Goal: Task Accomplishment & Management: Use online tool/utility

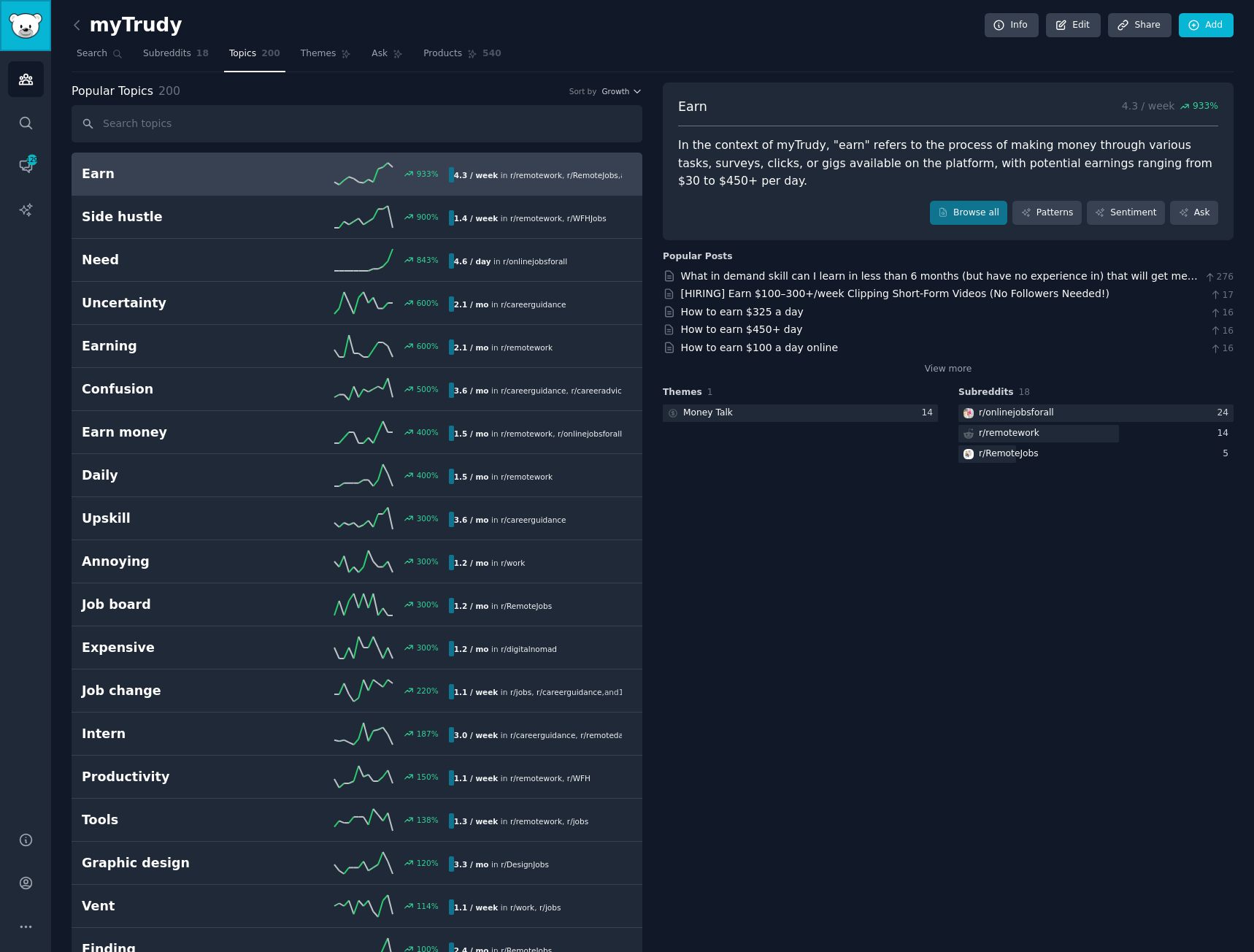
click at [26, 29] on img "Sidebar" at bounding box center [25, 25] width 34 height 25
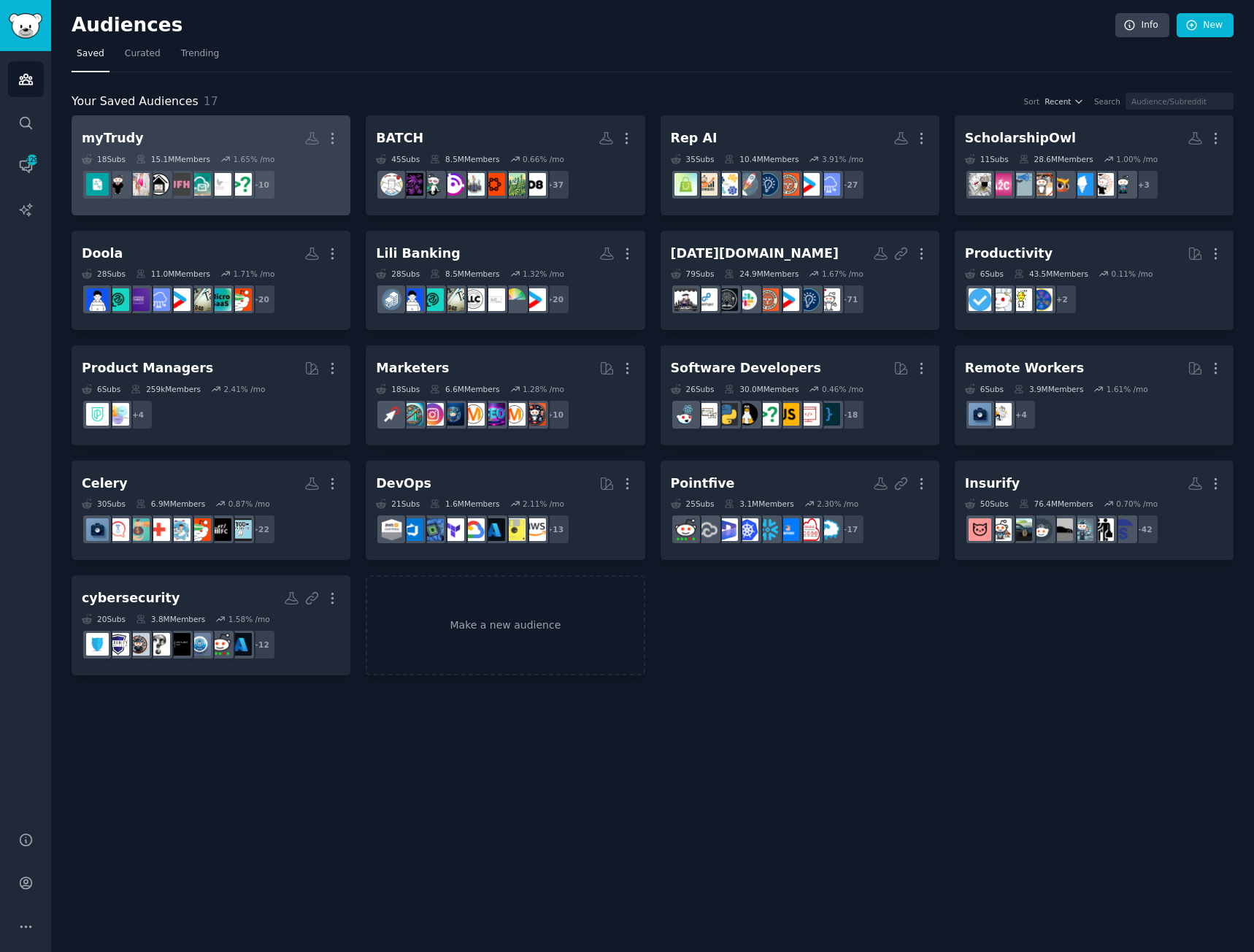
click at [187, 131] on h2 "myTrudy More" at bounding box center [211, 138] width 258 height 25
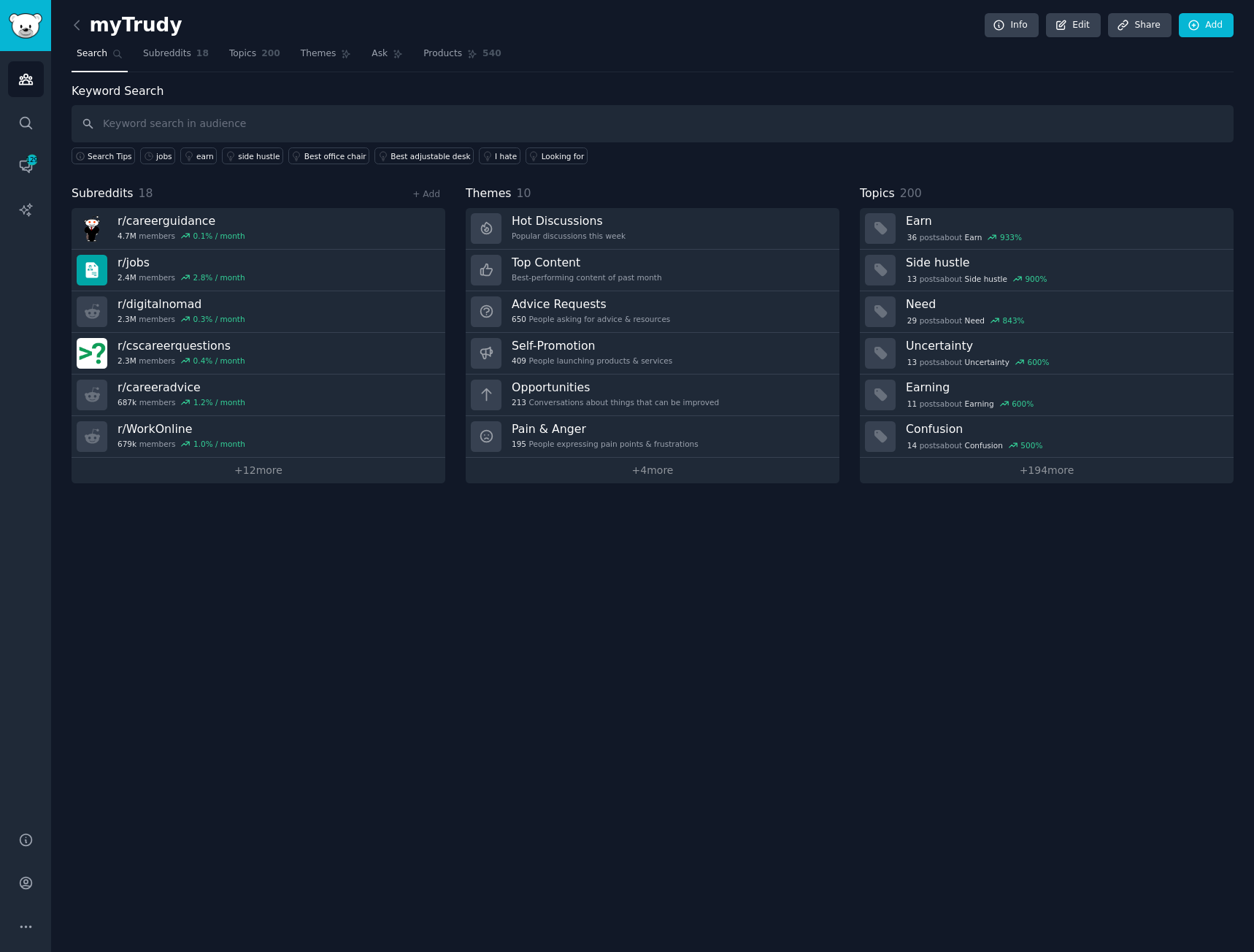
click at [309, 119] on input "text" at bounding box center [652, 123] width 1161 height 37
type input "resume builder"
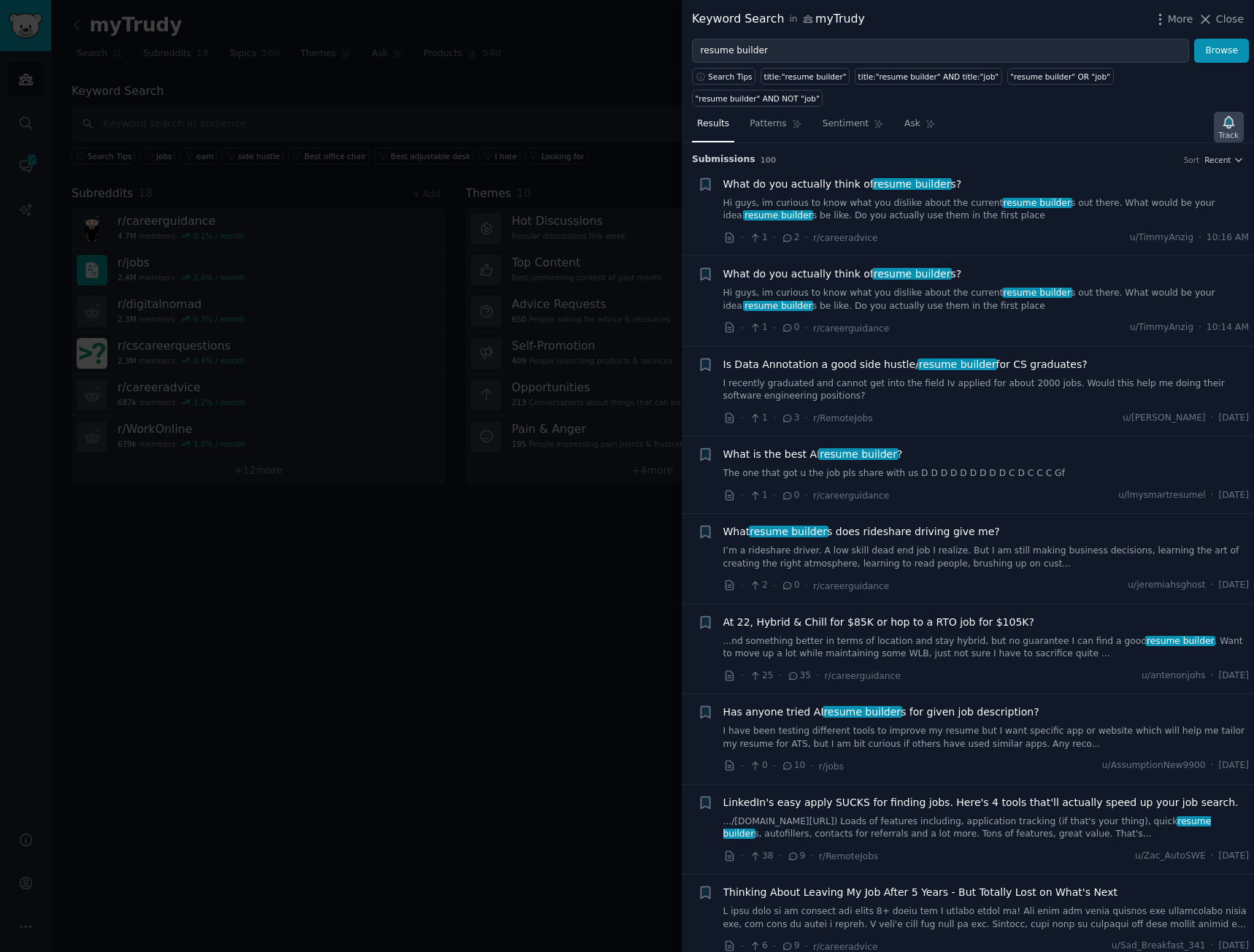
click at [1231, 116] on icon "button" at bounding box center [1228, 122] width 10 height 11
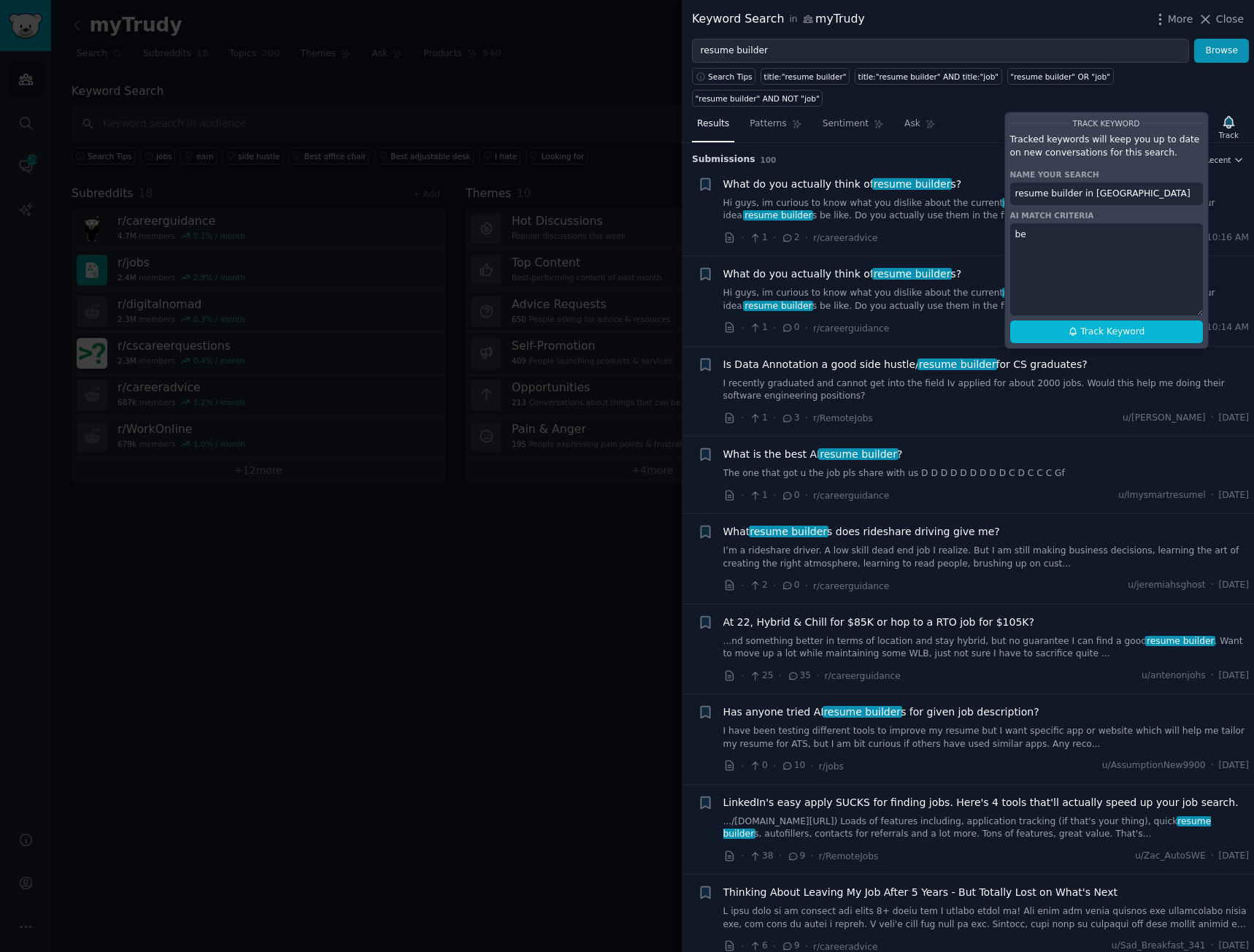
type textarea "b"
type textarea "Post that are asking for recommendation on resume builders, ai resume builders,…"
click at [1107, 325] on span "Track Keyword" at bounding box center [1112, 332] width 64 height 13
type input "resume builder in [GEOGRAPHIC_DATA]"
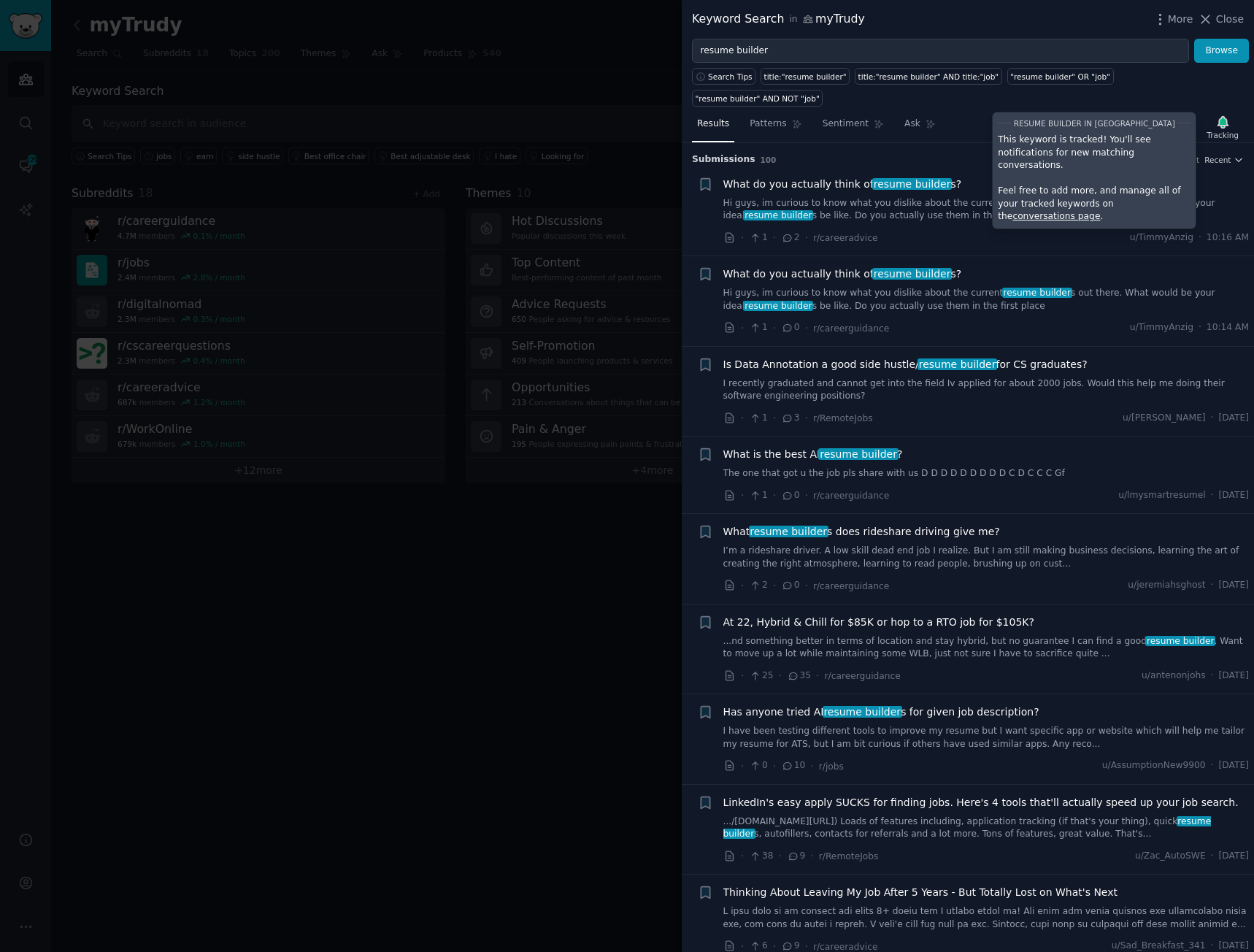
click at [305, 107] on div at bounding box center [627, 476] width 1254 height 952
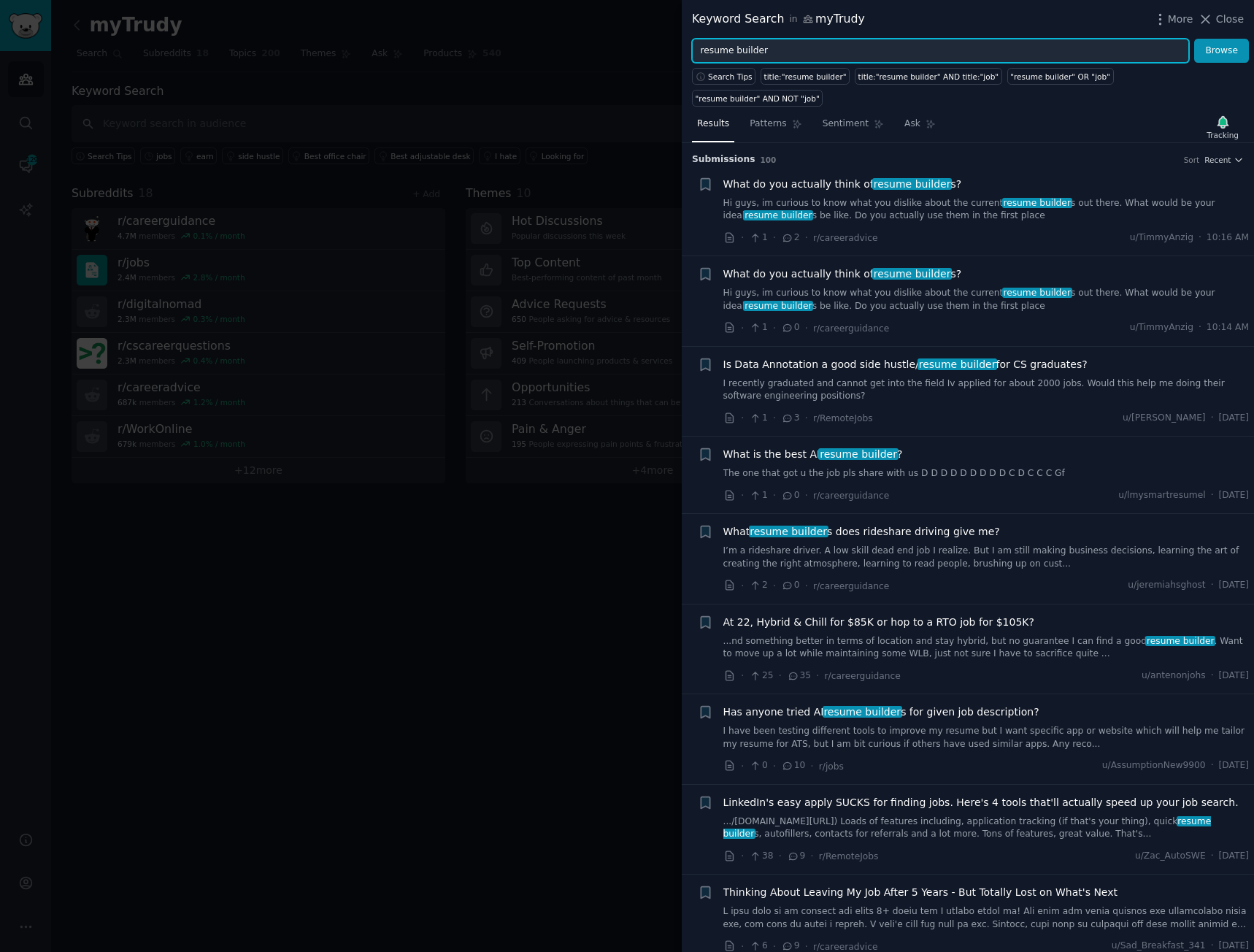
click at [739, 44] on input "resume builder" at bounding box center [940, 51] width 497 height 25
click at [1234, 52] on button "Browse" at bounding box center [1220, 51] width 55 height 25
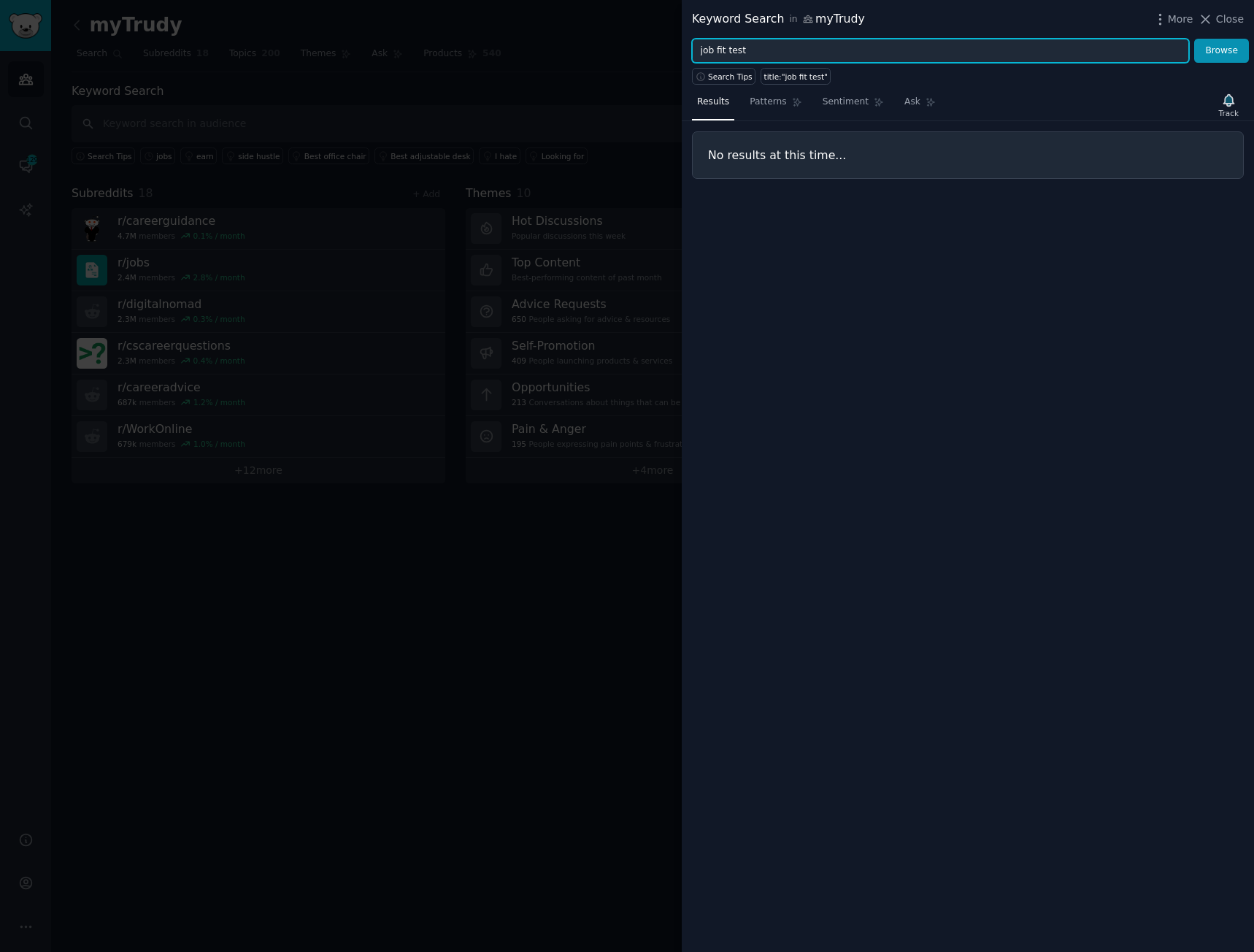
click at [776, 46] on input "job fit test" at bounding box center [940, 51] width 497 height 25
type input "career personality test"
click at [1193, 39] on button "Browse" at bounding box center [1220, 51] width 55 height 25
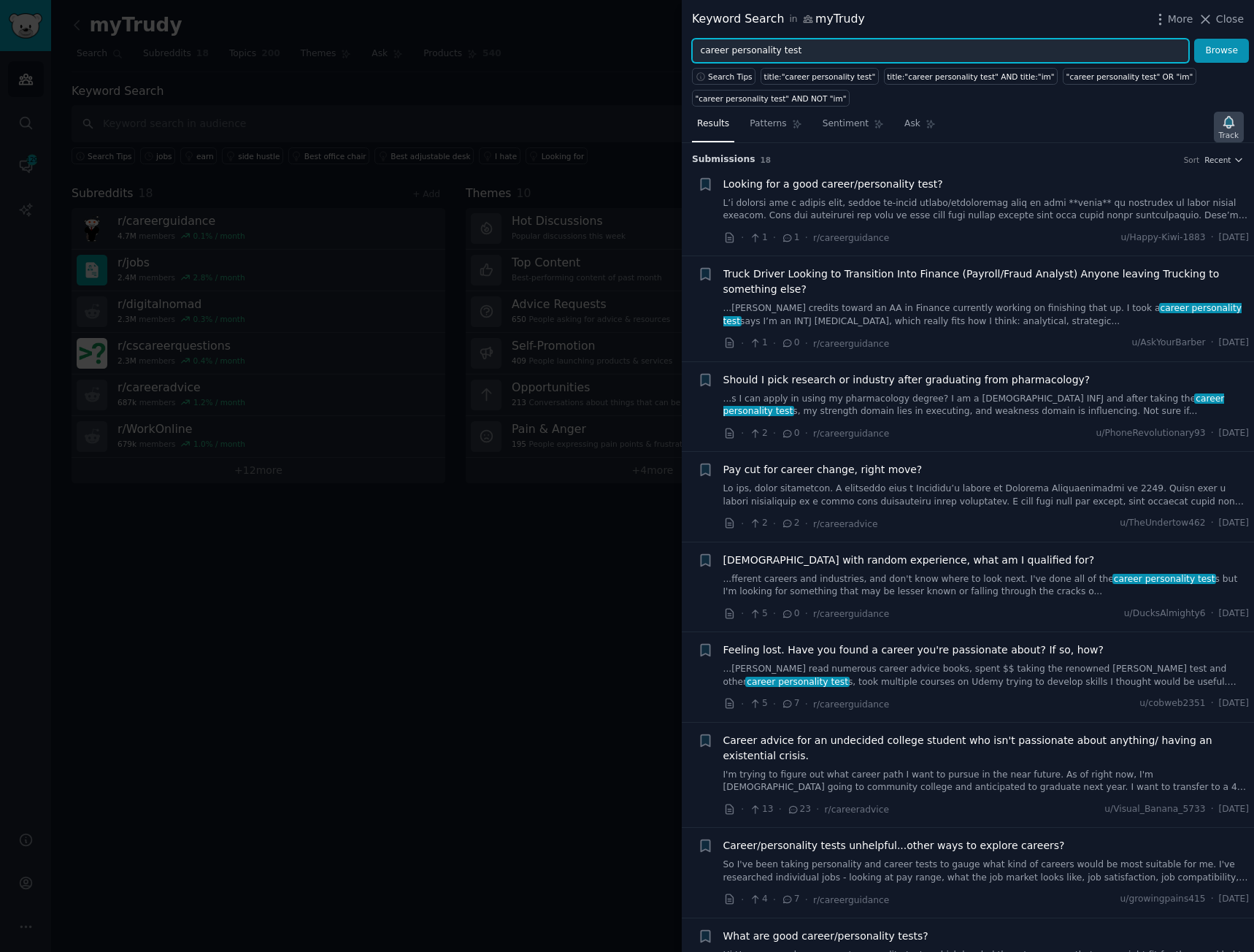
click at [1227, 123] on icon "button" at bounding box center [1228, 122] width 10 height 11
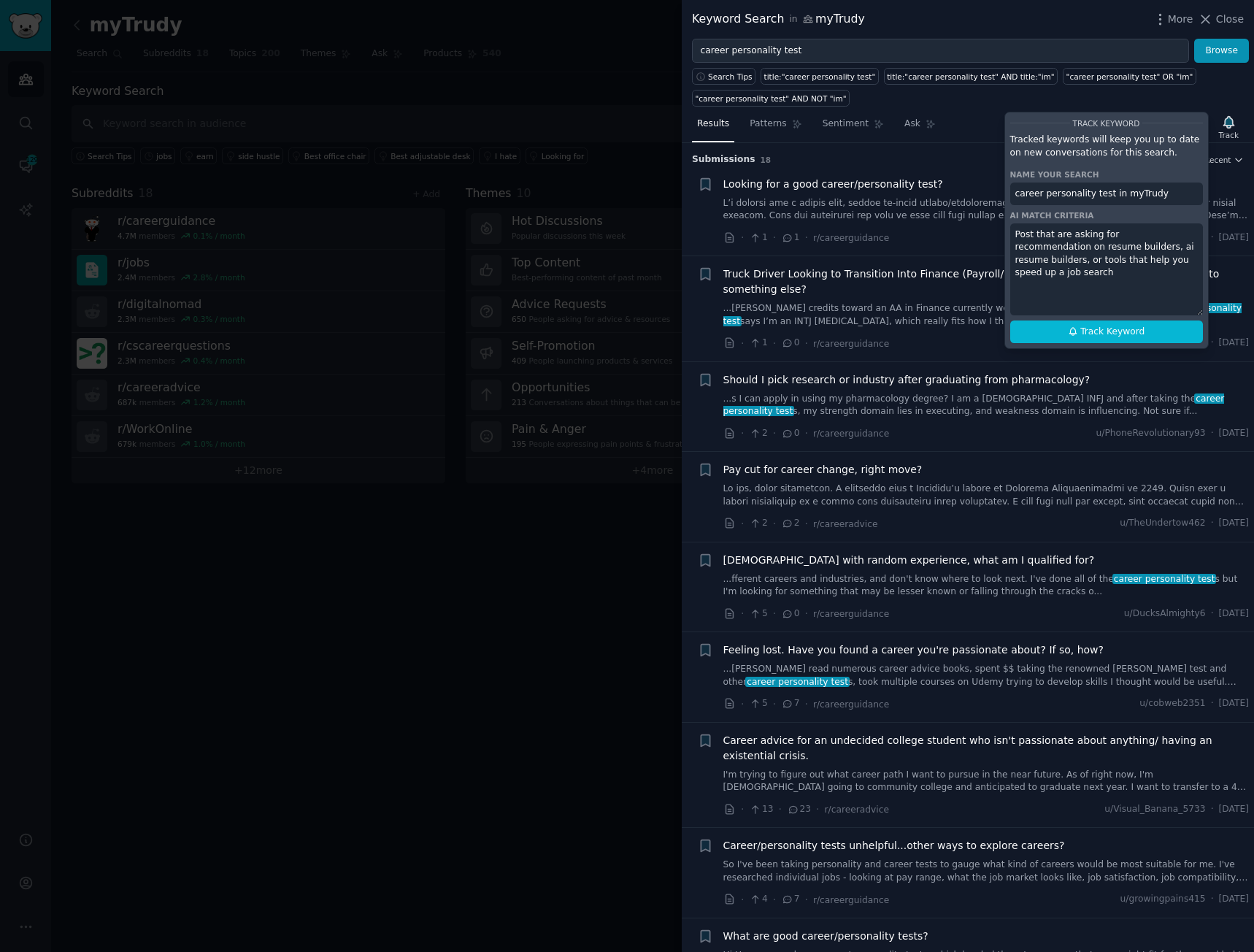
click at [1081, 236] on textarea "Post that are asking for recommendation on resume builders, ai resume builders,…" at bounding box center [1106, 270] width 192 height 92
type textarea "posts that are looking for career personality tests or personality tests or pos…"
click at [1085, 325] on span "Track Keyword" at bounding box center [1112, 332] width 64 height 13
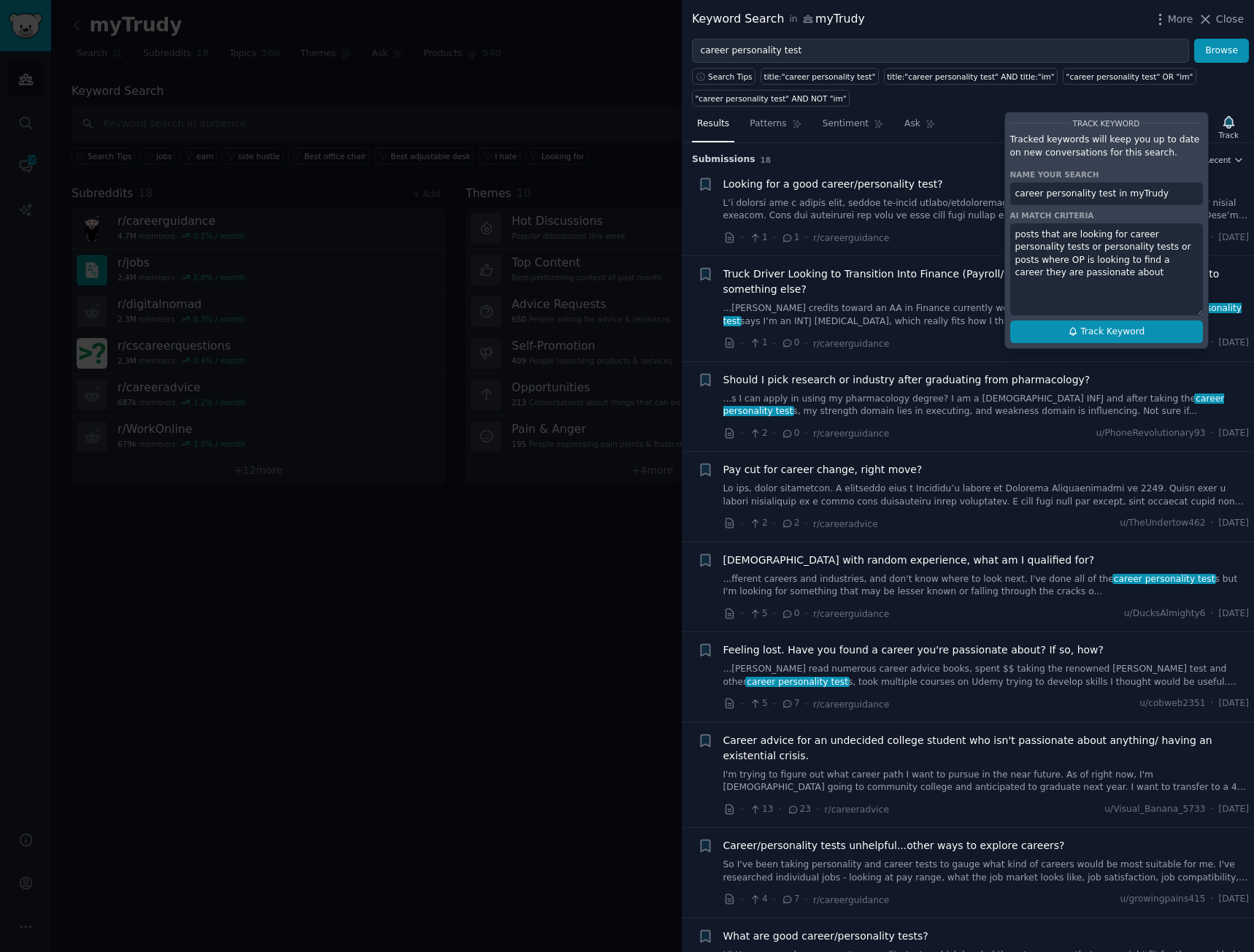
type input "career personality test in myTrudy"
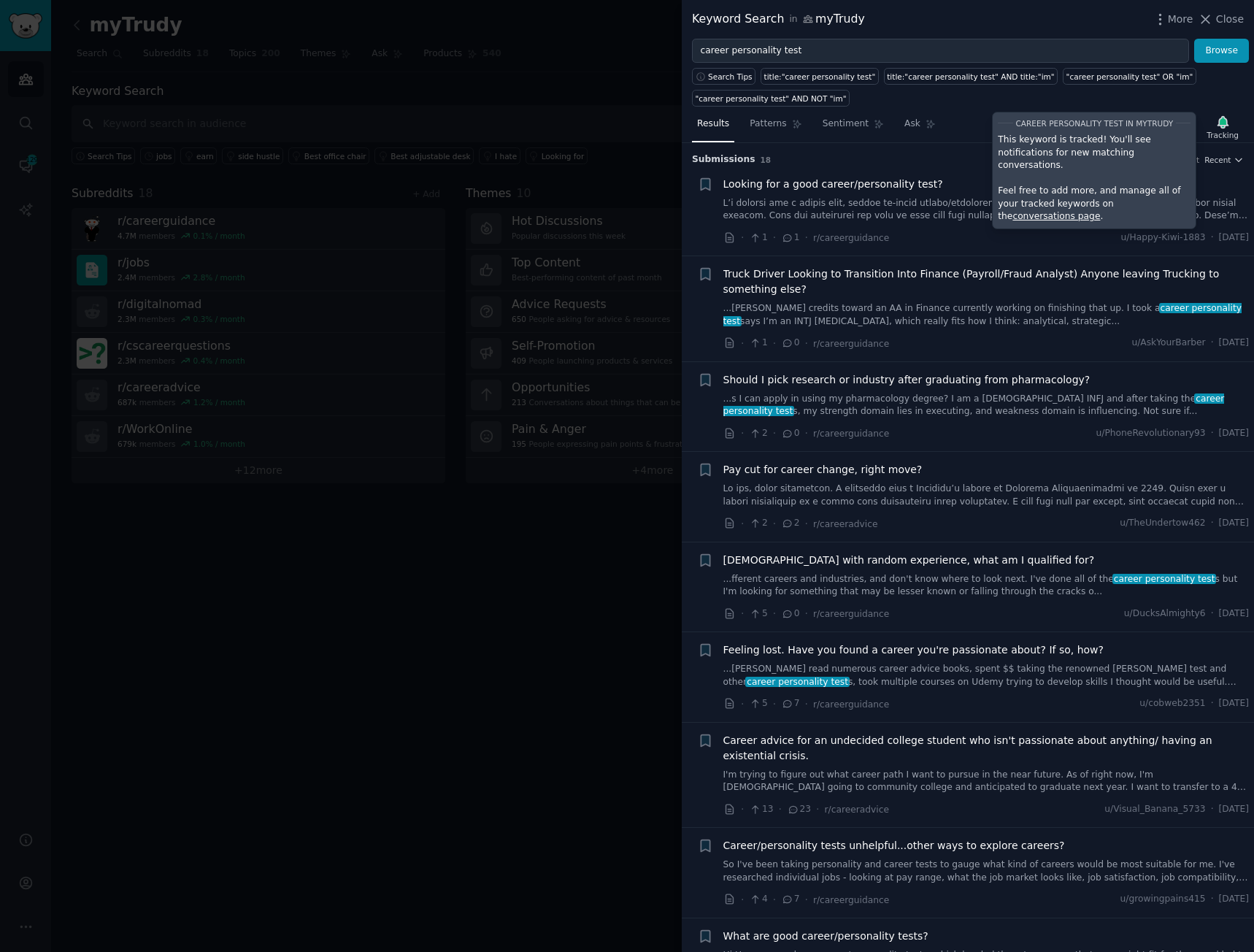
click at [482, 531] on div at bounding box center [627, 476] width 1254 height 952
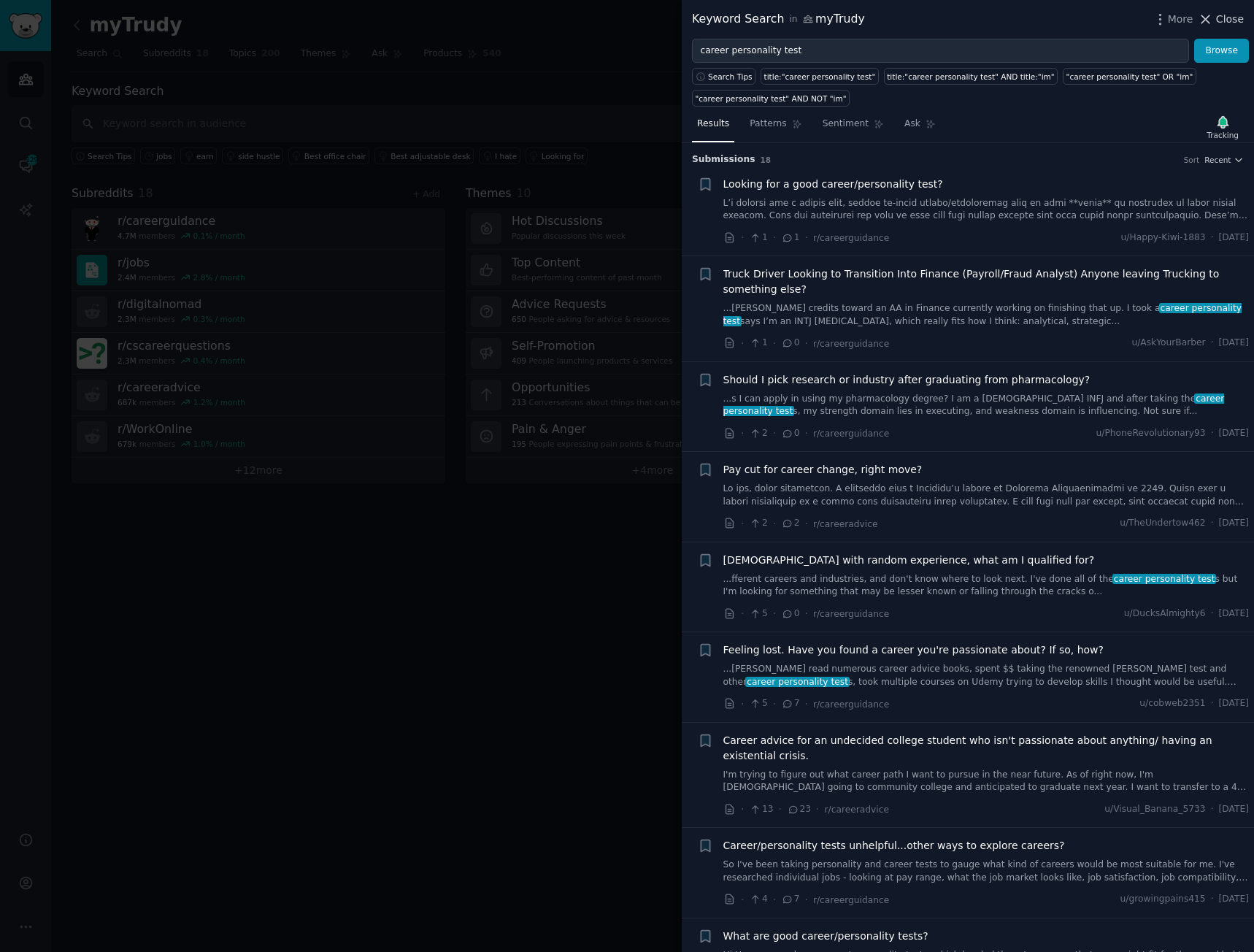
click at [1213, 14] on icon at bounding box center [1205, 19] width 16 height 16
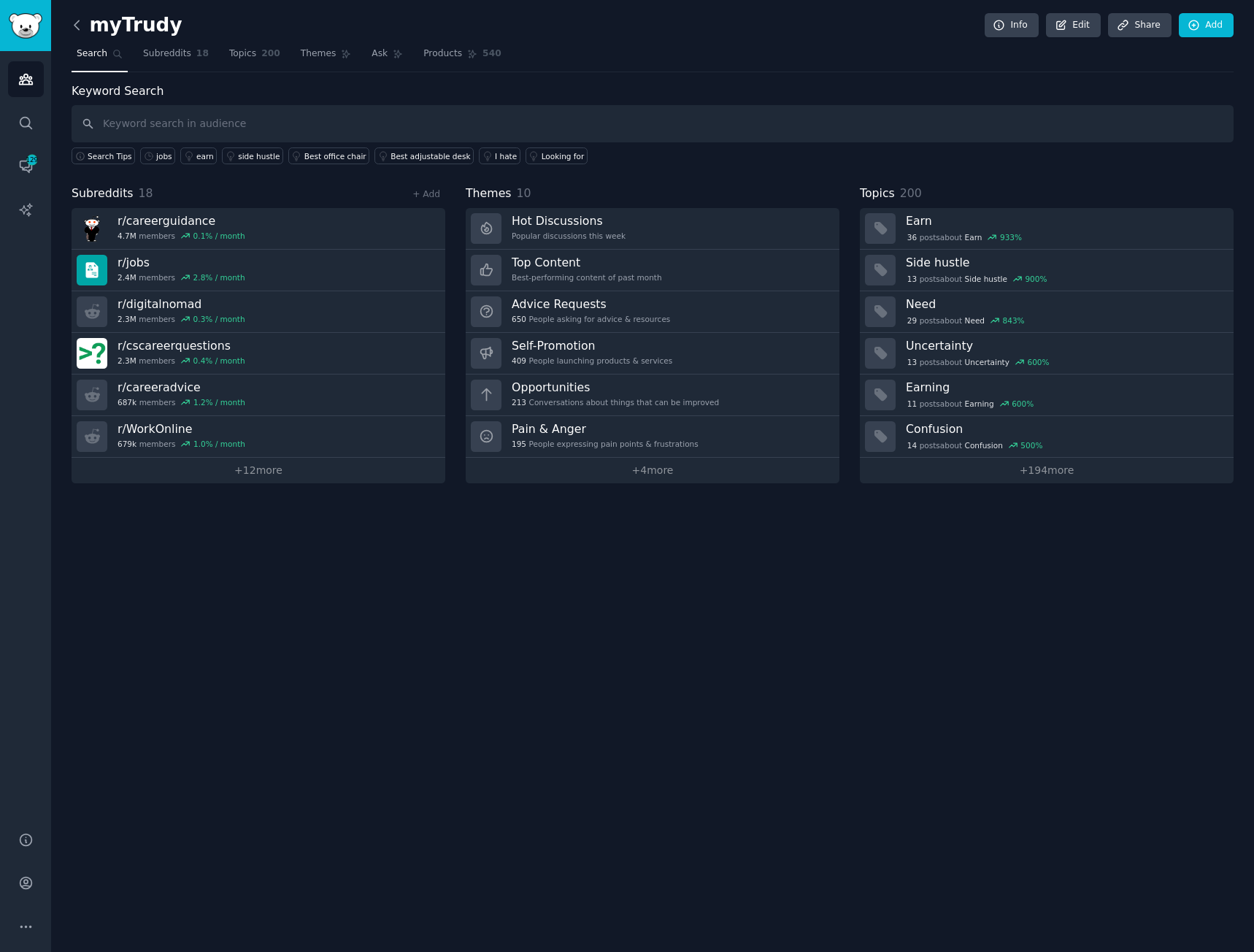
click at [75, 26] on icon at bounding box center [77, 25] width 16 height 16
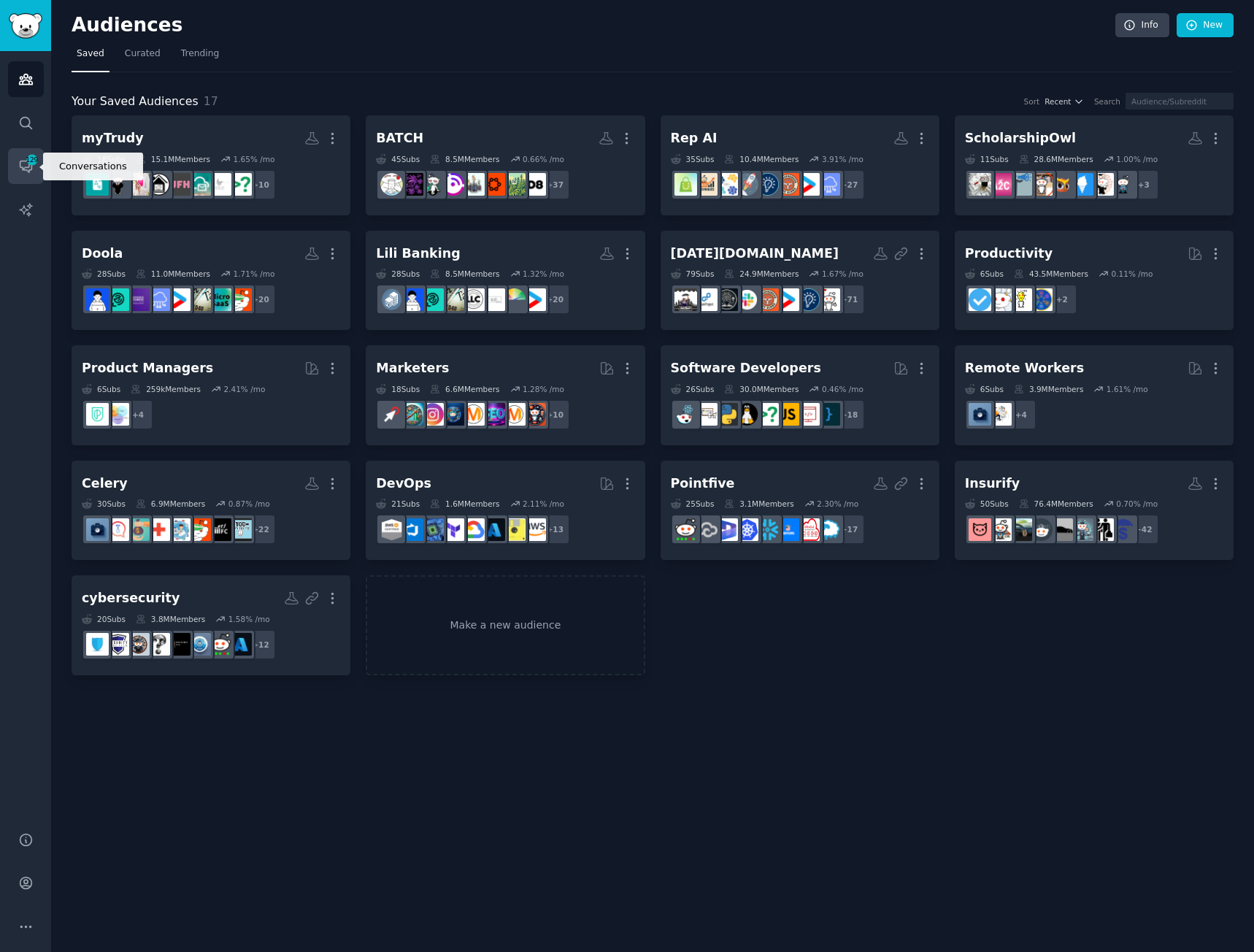
click at [20, 164] on icon "Sidebar" at bounding box center [25, 167] width 11 height 11
